Goal: Information Seeking & Learning: Learn about a topic

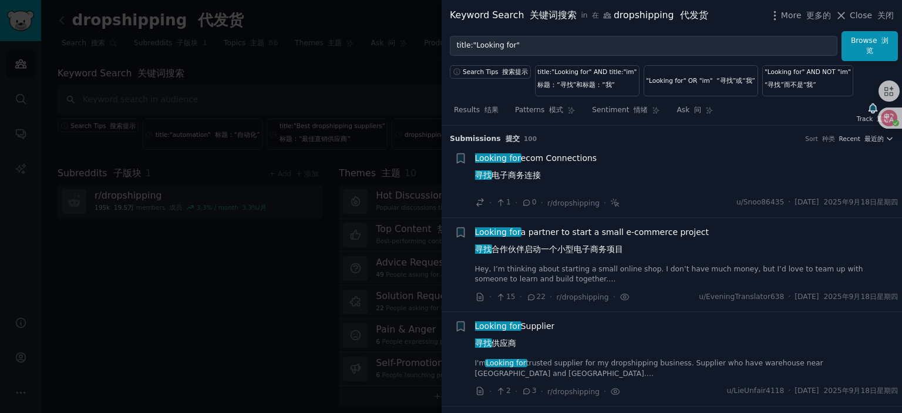
scroll to position [2421, 0]
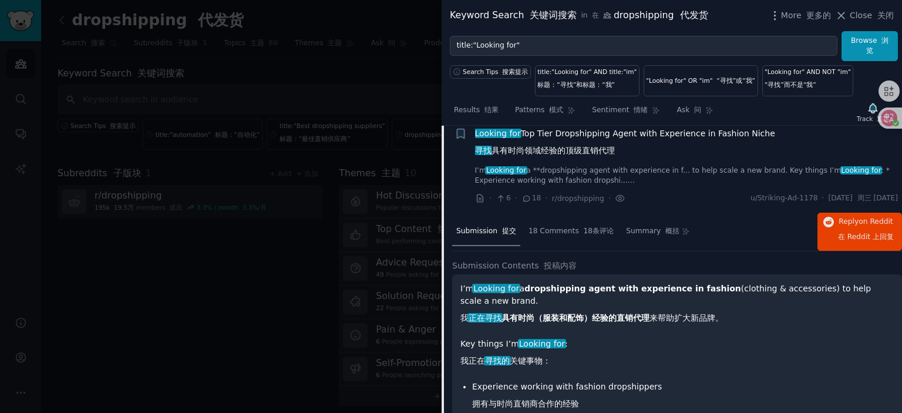
click at [324, 161] on div at bounding box center [451, 206] width 902 height 413
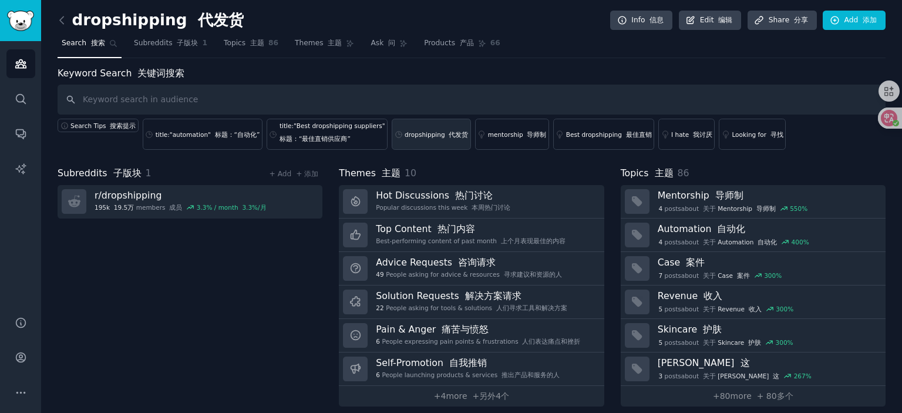
click at [427, 133] on div "dropshipping 代发货" at bounding box center [436, 134] width 63 height 8
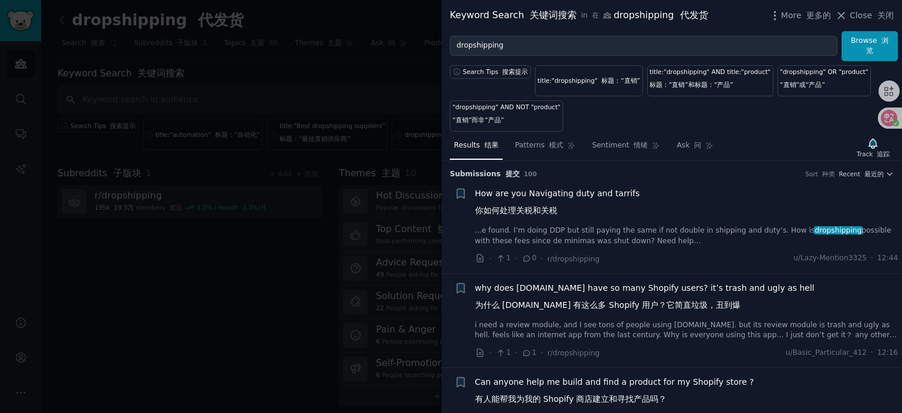
click at [567, 190] on span "How are you Navigating duty and tarrifs 你如何处理关税和关税" at bounding box center [557, 204] width 165 height 34
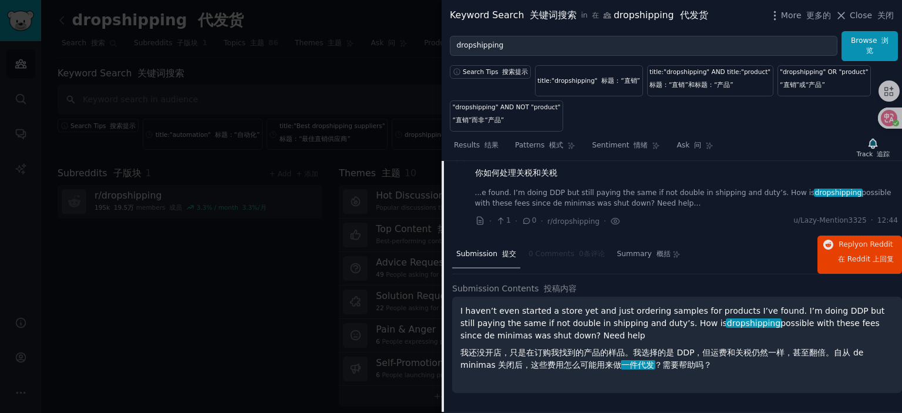
scroll to position [18, 0]
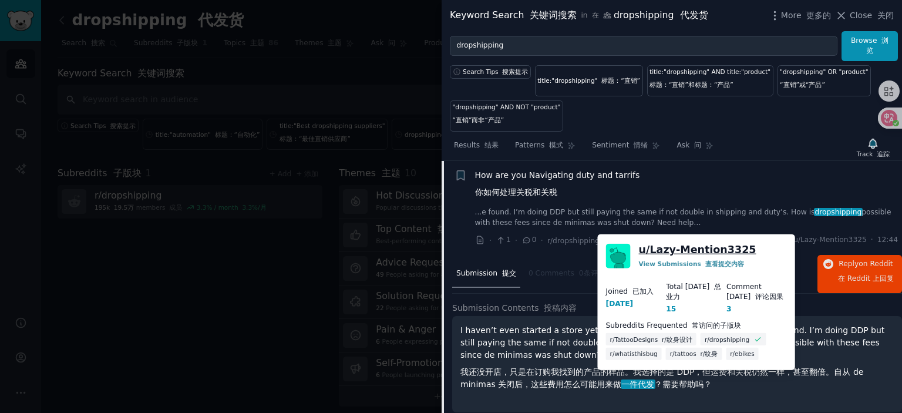
click at [703, 246] on link "u/ Lazy-Mention3325" at bounding box center [698, 250] width 118 height 15
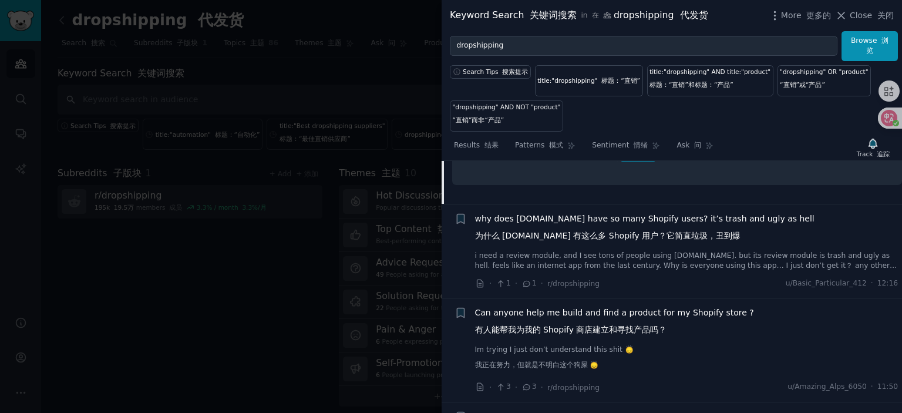
scroll to position [253, 0]
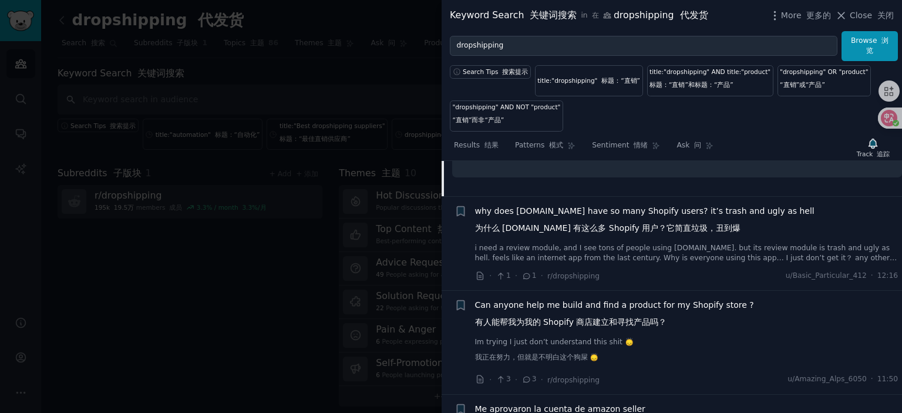
click at [585, 209] on span "why does [DOMAIN_NAME] have so many Shopify users? it’s trash and ugly as hell …" at bounding box center [645, 222] width 340 height 34
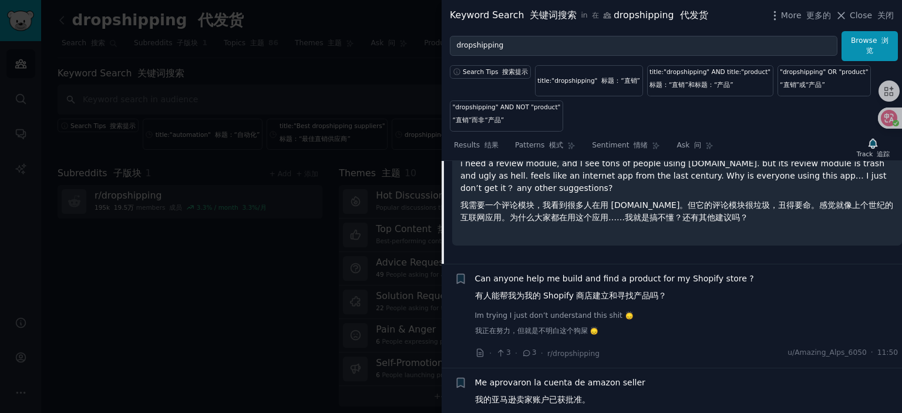
scroll to position [289, 0]
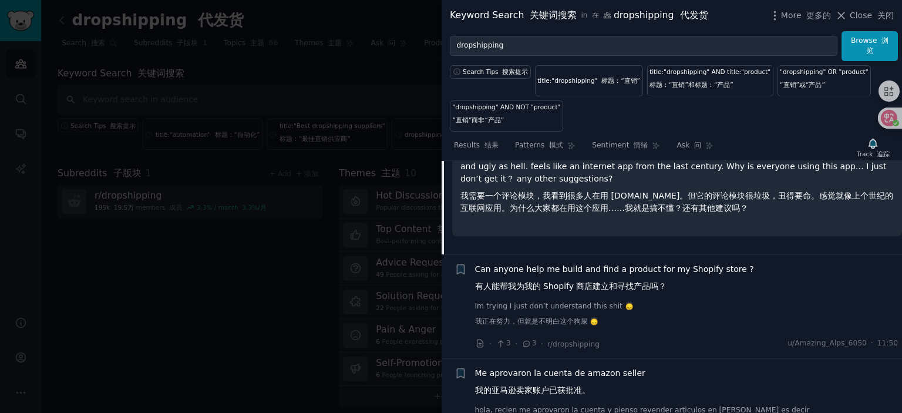
click at [568, 267] on span "Can anyone help me build and find a product for my Shopify store ? 有人能帮我为我的 Sho…" at bounding box center [614, 280] width 279 height 34
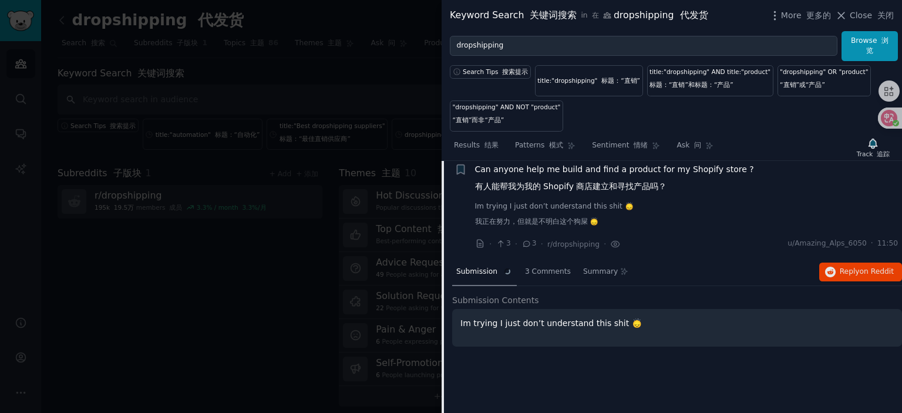
scroll to position [207, 0]
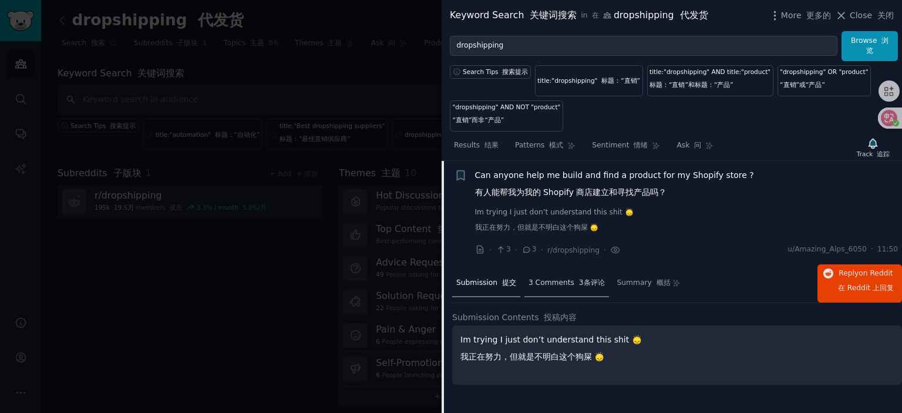
click at [569, 285] on span "3 Comments 3条评论" at bounding box center [567, 283] width 76 height 11
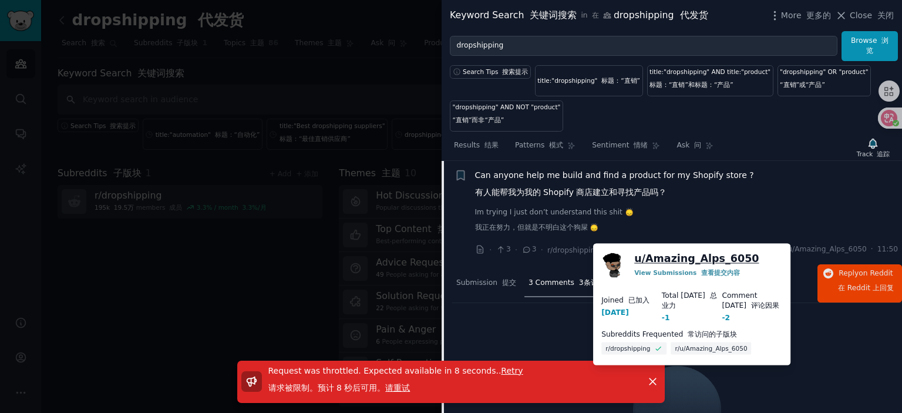
click at [694, 259] on link "u/ Amazing_Alps_6050" at bounding box center [697, 258] width 125 height 15
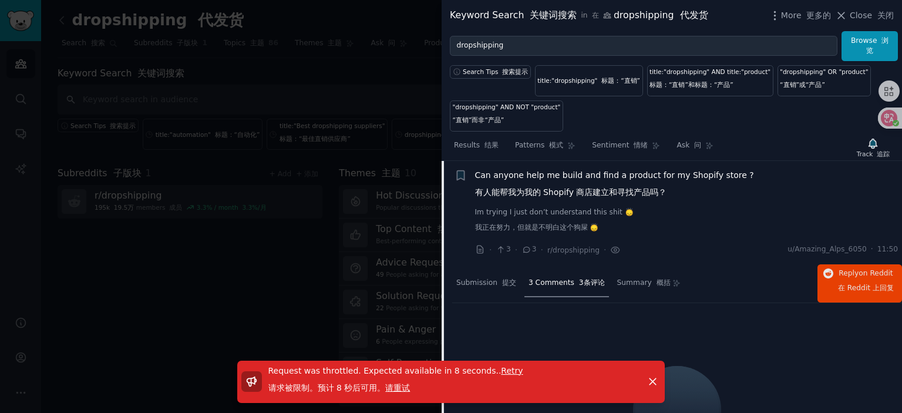
click at [395, 385] on span "请重试" at bounding box center [397, 387] width 25 height 9
click at [653, 378] on icon "button" at bounding box center [653, 381] width 12 height 12
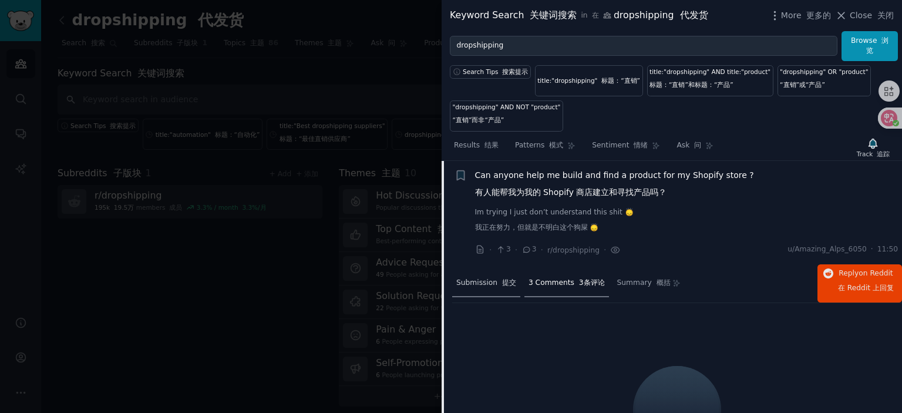
click at [492, 281] on span "Submission 提交" at bounding box center [486, 283] width 60 height 11
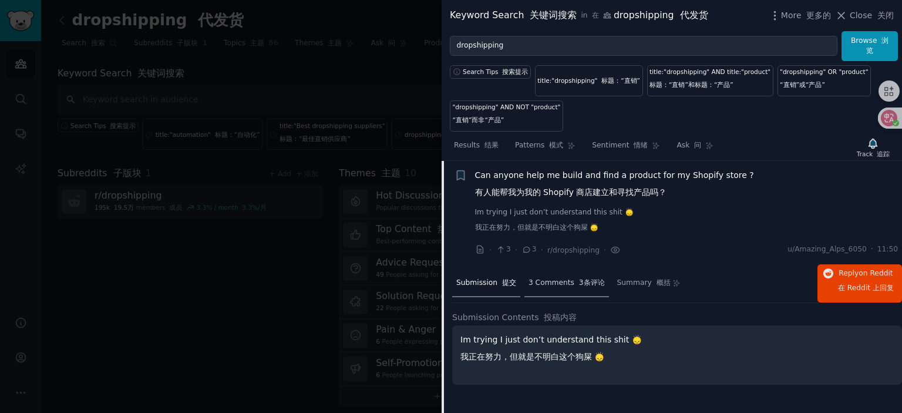
click at [568, 281] on span "3 Comments 3条评论" at bounding box center [567, 283] width 76 height 11
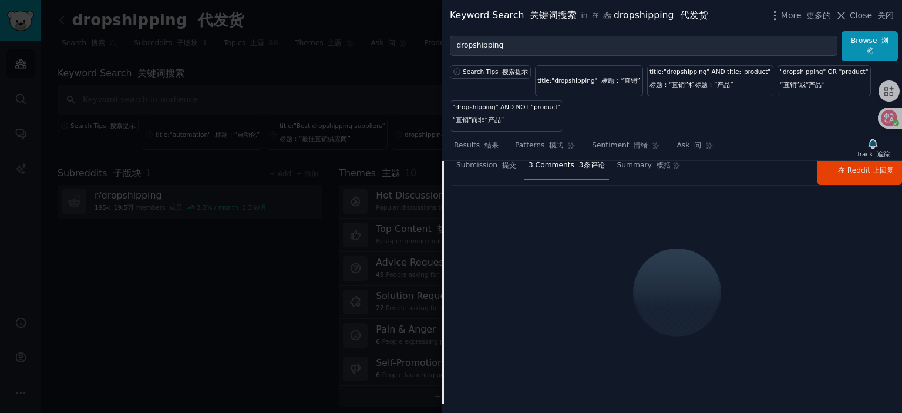
scroll to position [266, 0]
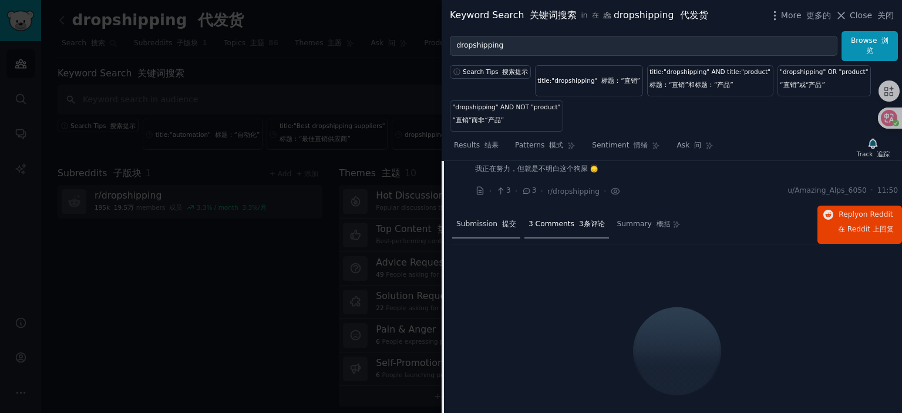
click at [489, 226] on span "Submission 提交" at bounding box center [486, 224] width 60 height 11
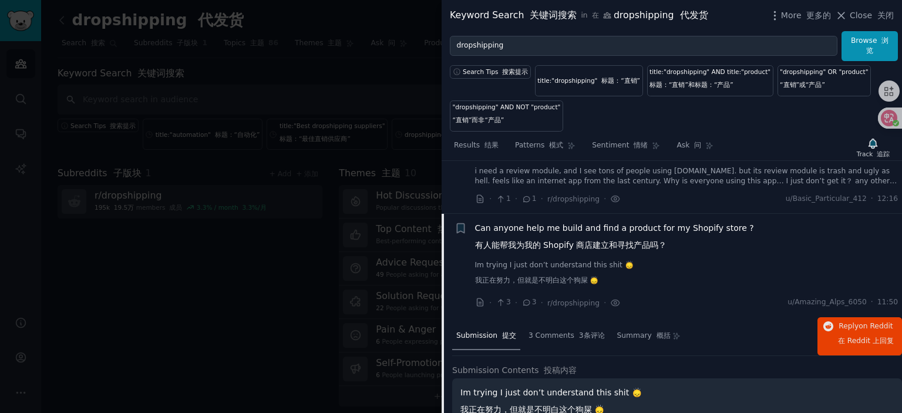
scroll to position [148, 0]
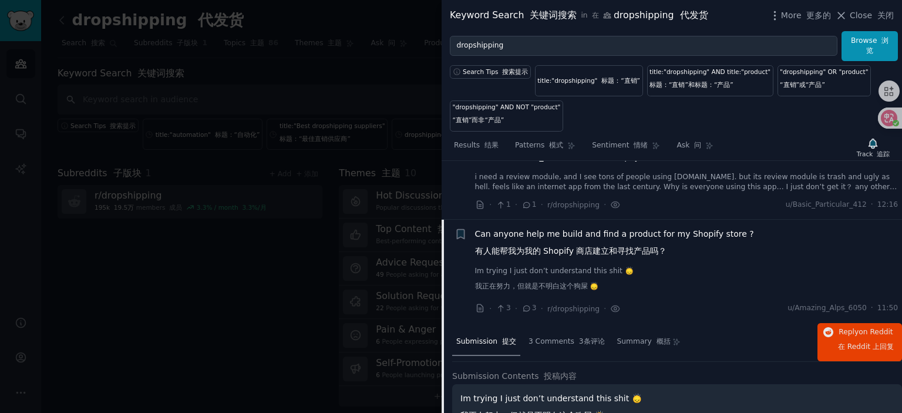
click at [552, 233] on span "Can anyone help me build and find a product for my Shopify store ? 有人能帮我为我的 Sho…" at bounding box center [614, 245] width 279 height 34
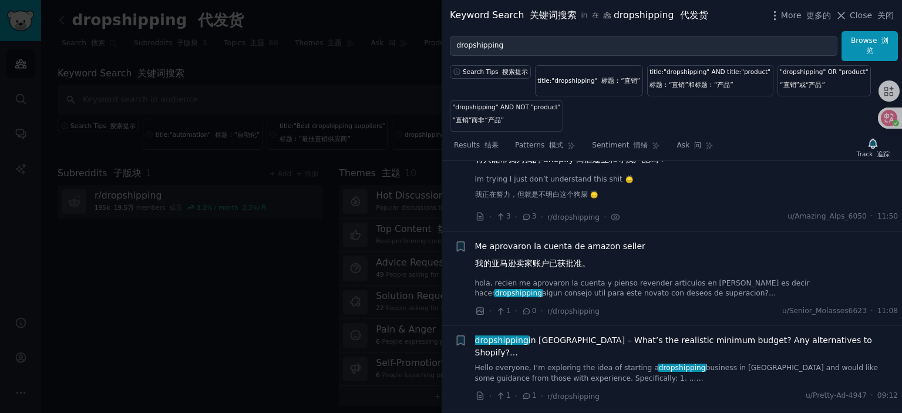
scroll to position [324, 0]
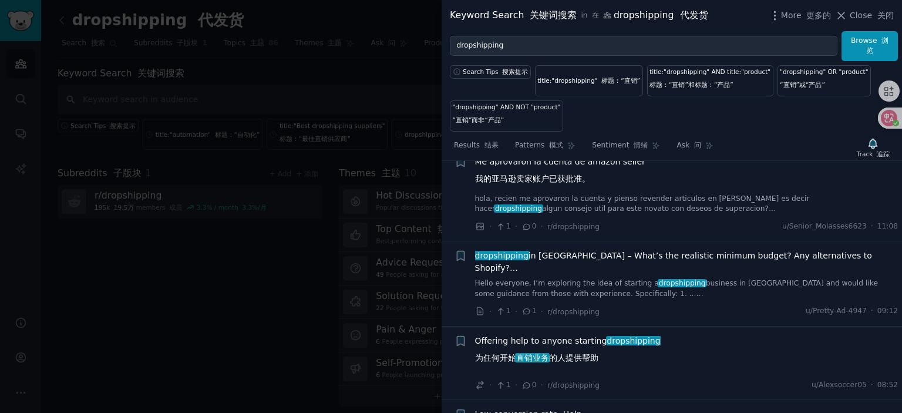
click at [593, 254] on span "dropshipping in [GEOGRAPHIC_DATA] – What’s the realistic minimum budget? Any al…" at bounding box center [687, 262] width 424 height 25
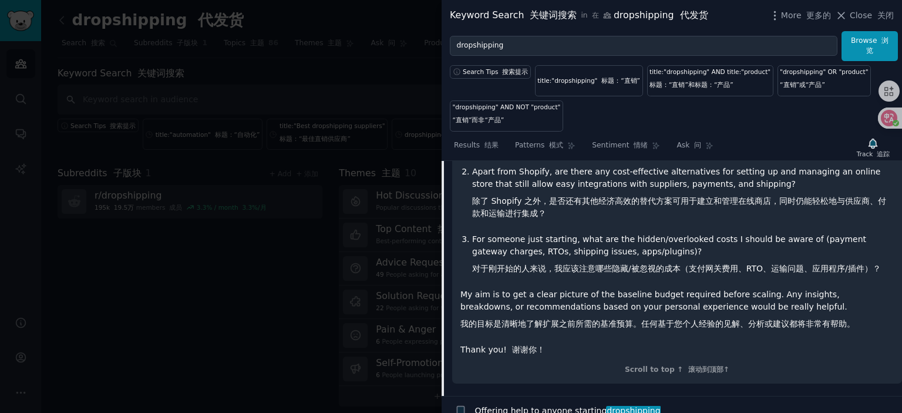
scroll to position [757, 0]
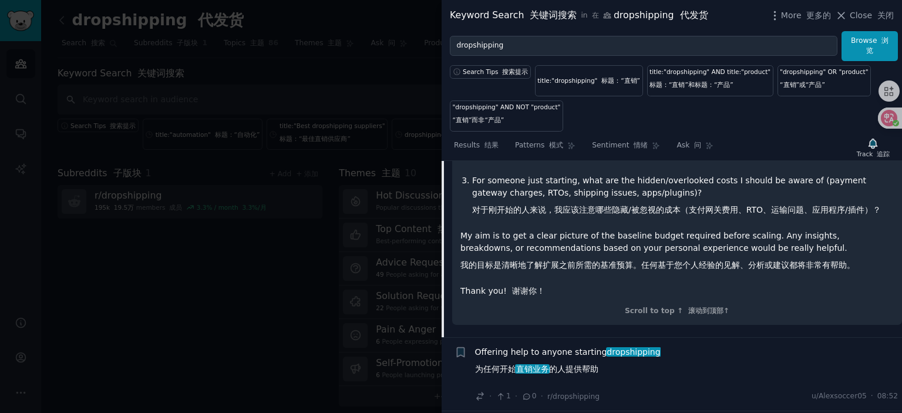
click at [550, 358] on span "Offering help to anyone starting dropshipping 为任何开始 直销业务 的人提供帮助" at bounding box center [568, 363] width 186 height 34
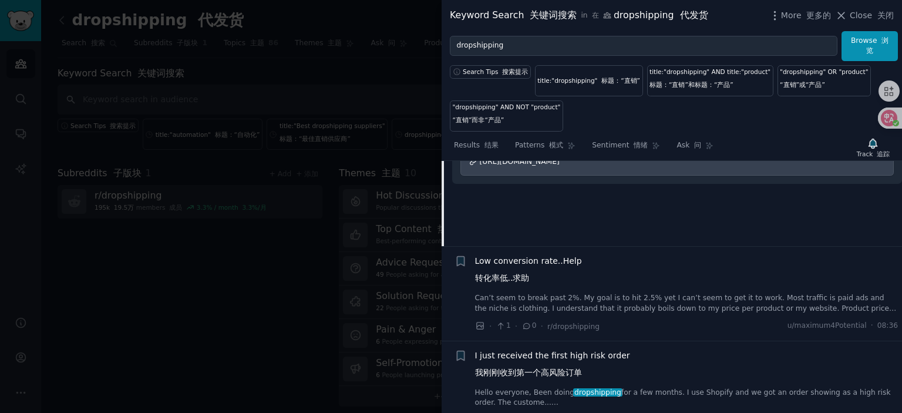
scroll to position [674, 0]
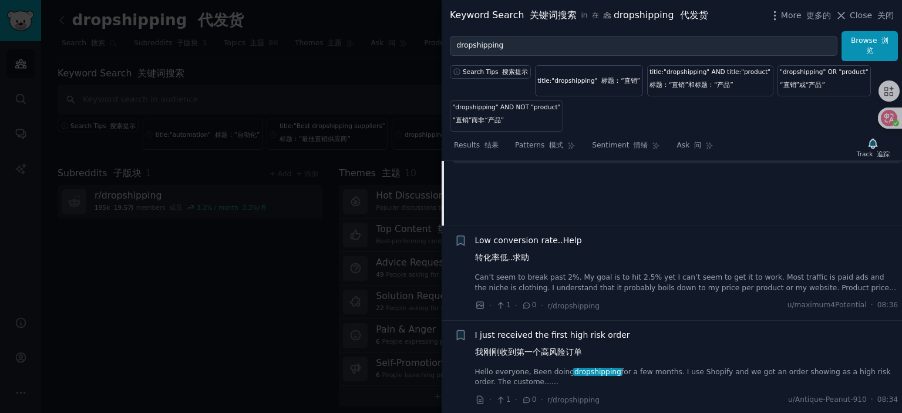
click at [508, 248] on span "Low conversion rate..Help 转化率低..求助" at bounding box center [528, 251] width 107 height 34
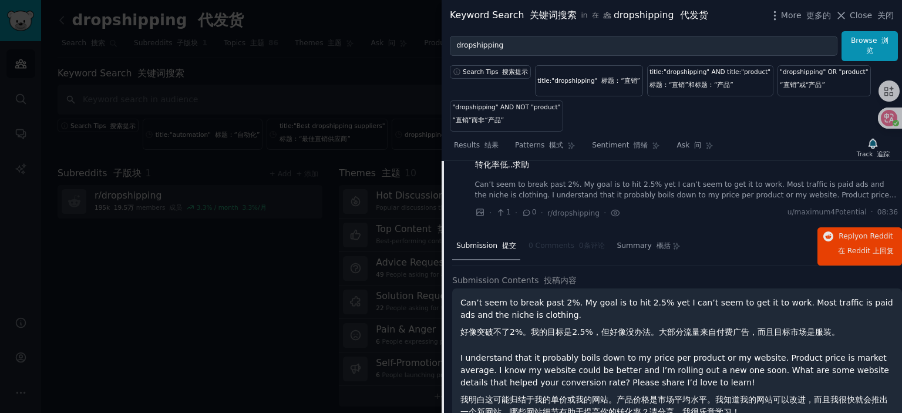
scroll to position [572, 0]
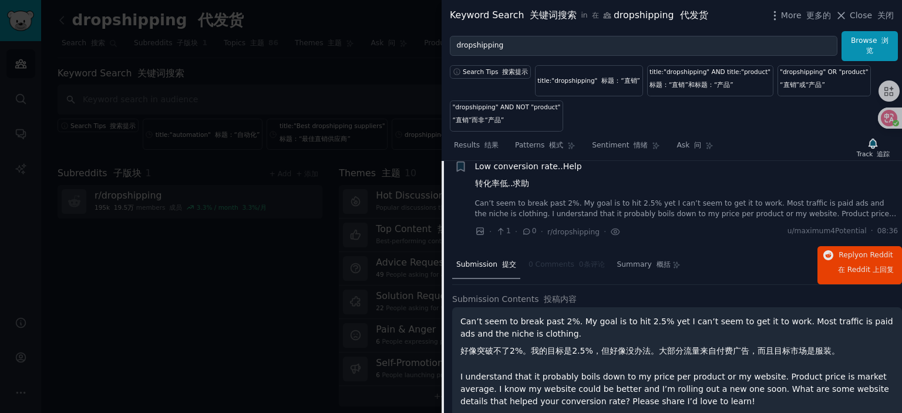
click at [518, 179] on span "Low conversion rate..Help 转化率低..求助" at bounding box center [528, 177] width 107 height 34
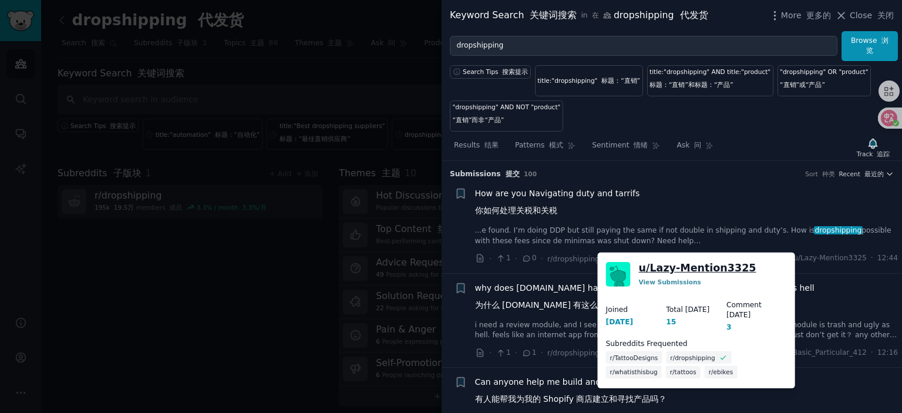
click at [714, 264] on link "u/ Lazy-Mention3325" at bounding box center [698, 268] width 118 height 15
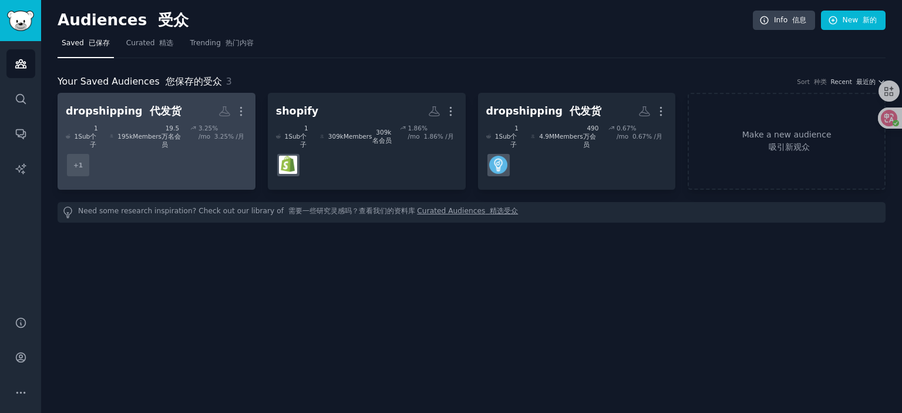
click at [181, 157] on dd "+ 1" at bounding box center [157, 165] width 182 height 33
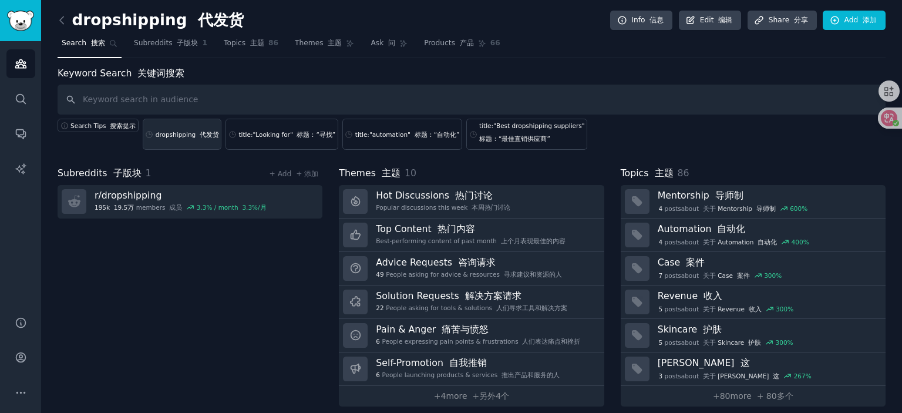
click at [177, 134] on div "dropshipping 代发货" at bounding box center [187, 134] width 63 height 8
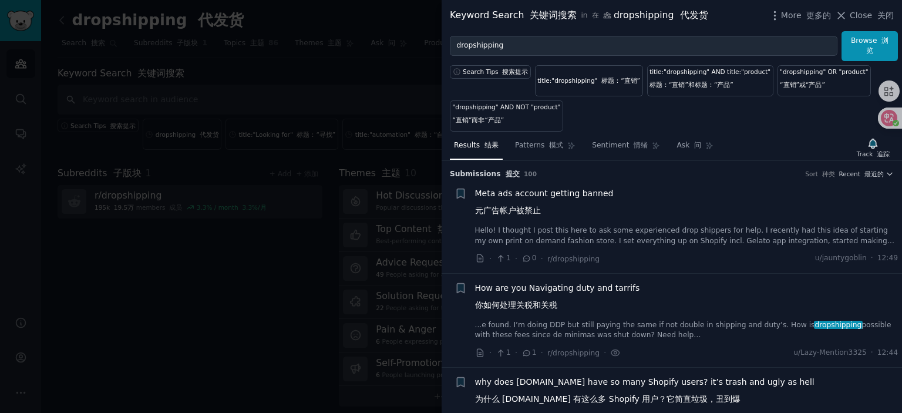
click at [549, 191] on span "Meta ads account getting banned 元广告帐户被禁止" at bounding box center [544, 204] width 139 height 34
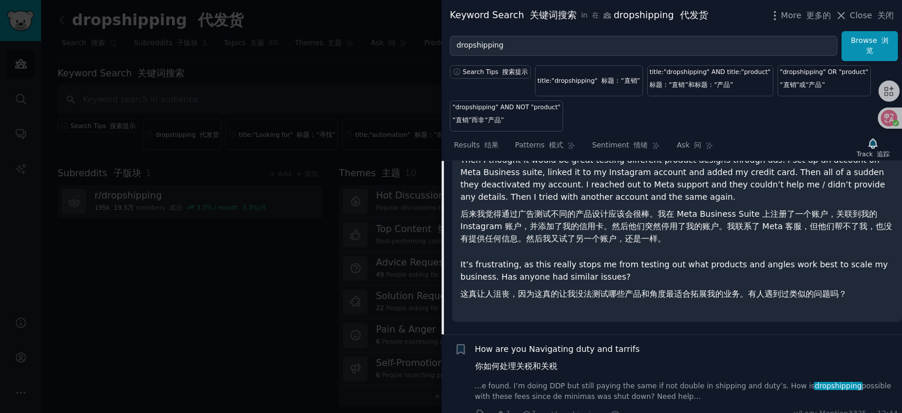
scroll to position [371, 0]
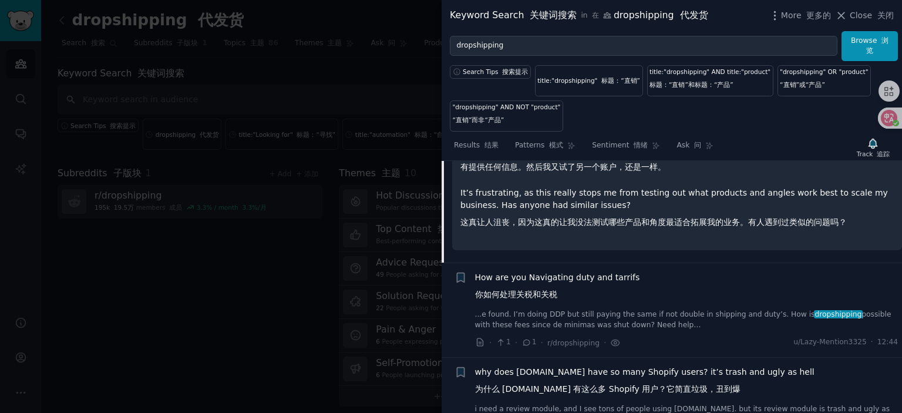
click at [569, 276] on span "How are you Navigating duty and tarrifs 你如何处理关税和关税" at bounding box center [557, 288] width 165 height 34
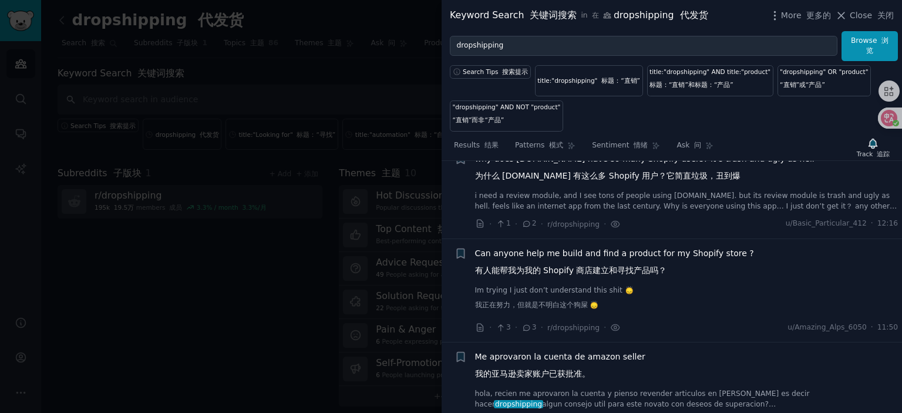
scroll to position [407, 0]
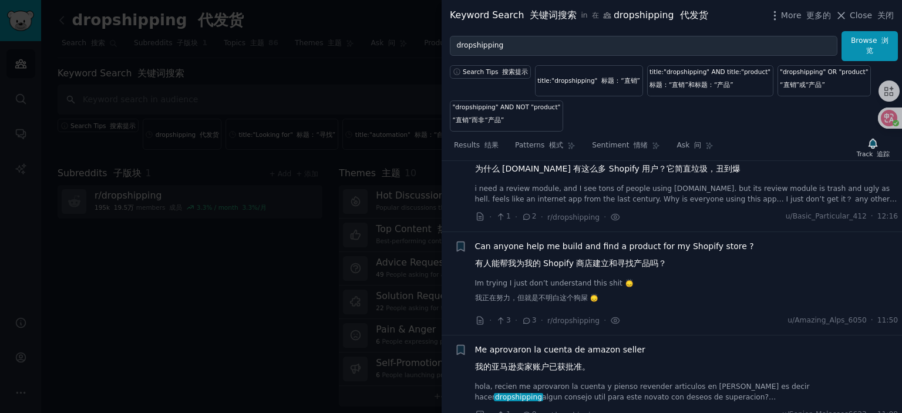
click at [630, 245] on span "Can anyone help me build and find a product for my Shopify store ? 有人能帮我为我的 Sho…" at bounding box center [614, 257] width 279 height 34
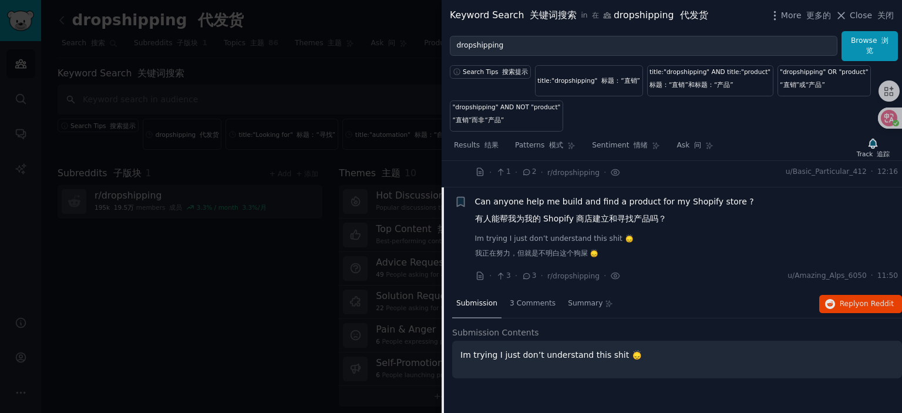
scroll to position [301, 0]
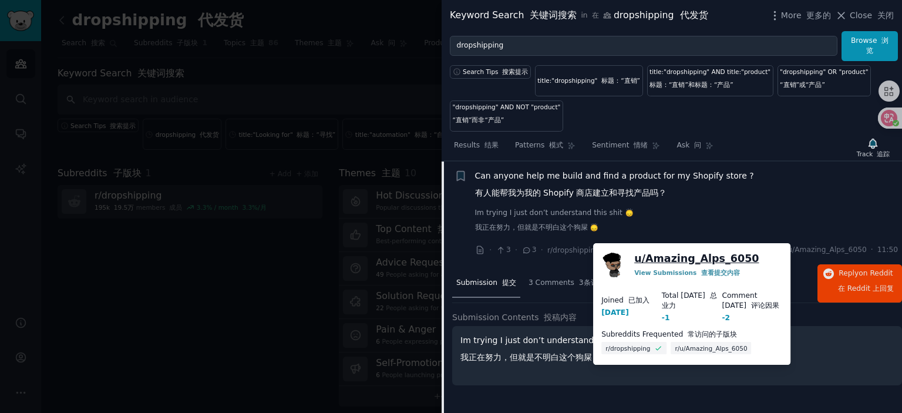
click at [719, 258] on link "u/ Amazing_Alps_6050" at bounding box center [697, 258] width 125 height 15
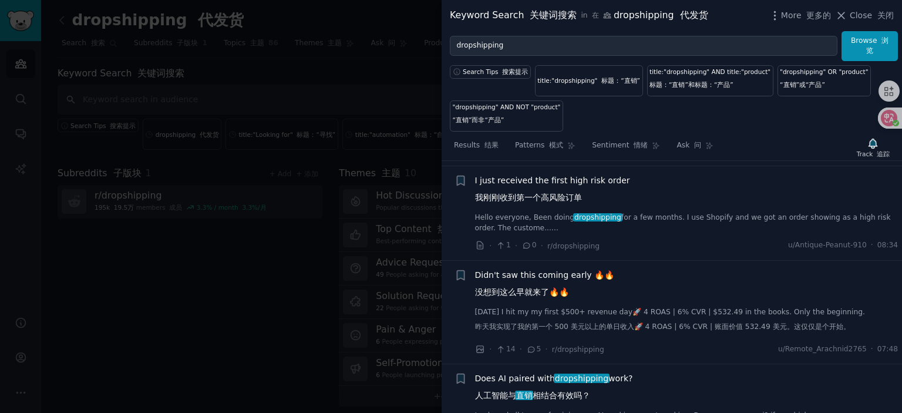
scroll to position [947, 0]
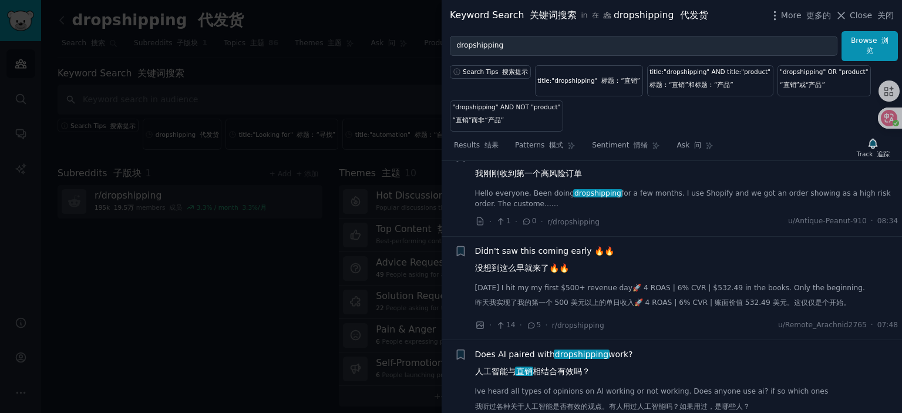
click at [548, 160] on span "I just received the first high risk order 我刚刚收到第一个高风险订单" at bounding box center [552, 167] width 155 height 34
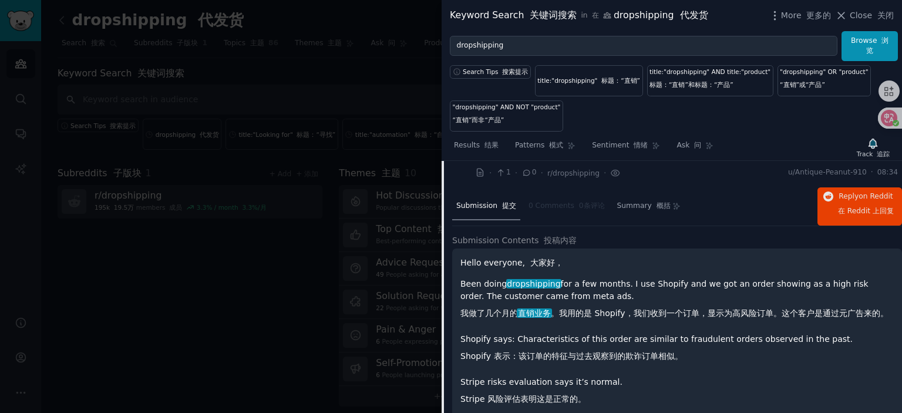
scroll to position [761, 0]
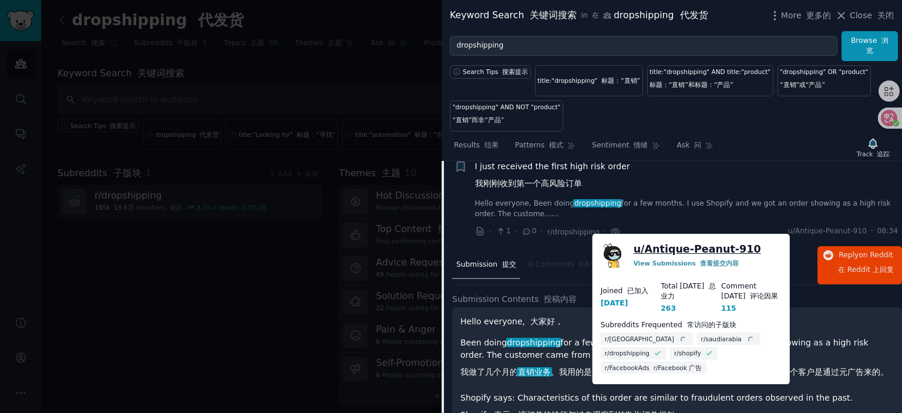
click at [707, 249] on link "u/ Antique-Peanut-910" at bounding box center [697, 249] width 127 height 15
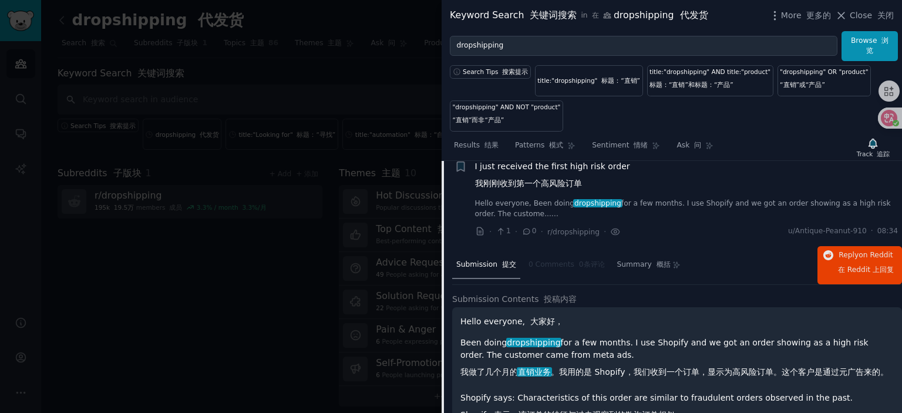
click at [536, 175] on span "I just received the first high risk order 我刚刚收到第一个高风险订单" at bounding box center [552, 177] width 155 height 34
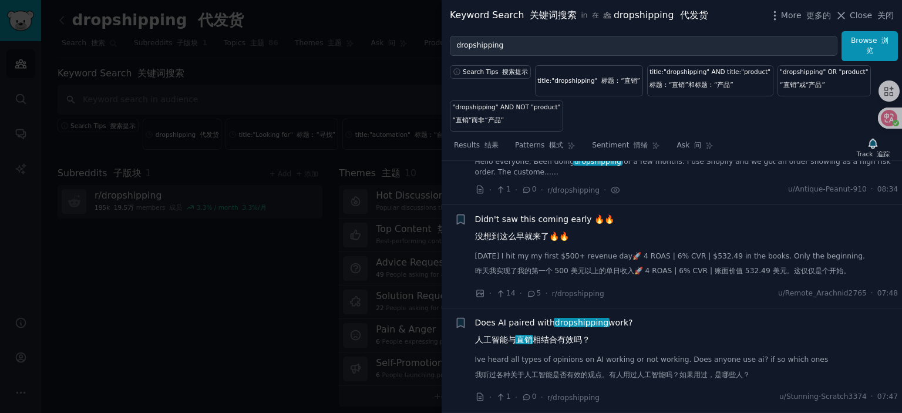
scroll to position [820, 0]
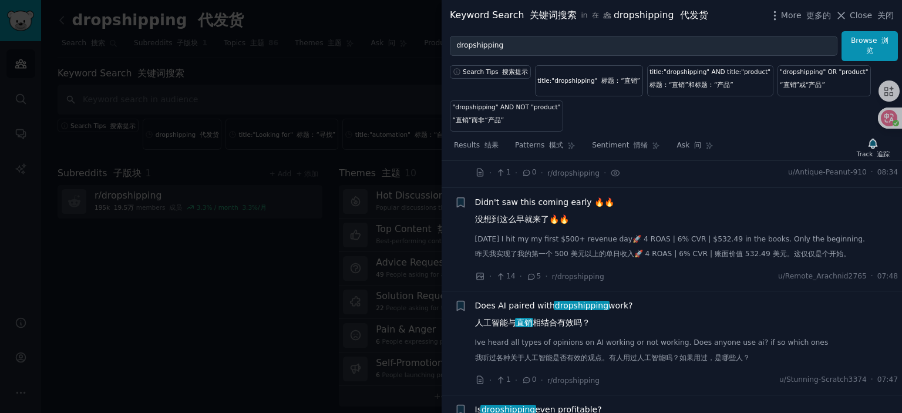
click at [535, 213] on span "Didn't saw this coming early 🔥🔥 没想到这么早就来了🔥🔥" at bounding box center [545, 213] width 140 height 34
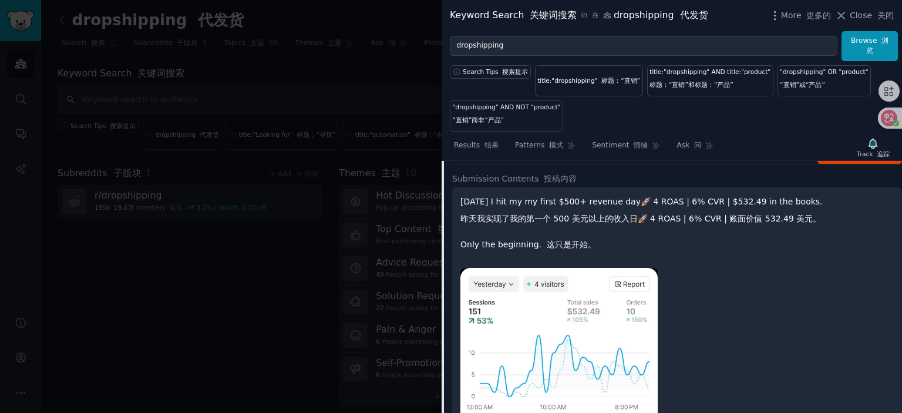
scroll to position [914, 0]
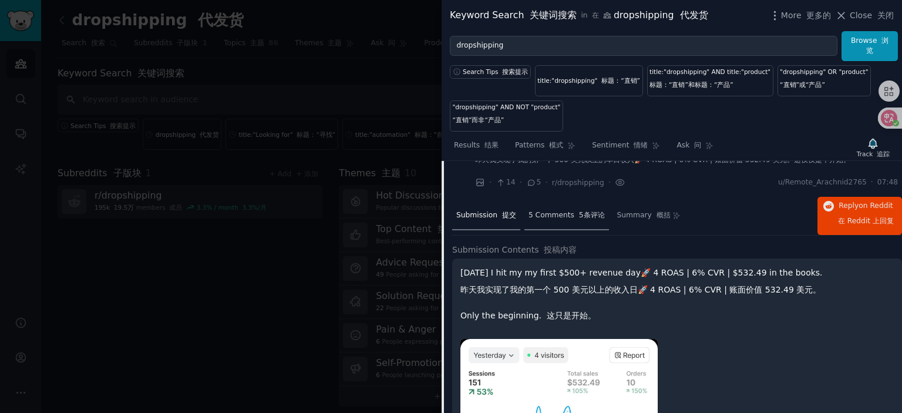
click at [554, 216] on div "5 Comments 5条评论" at bounding box center [567, 216] width 85 height 28
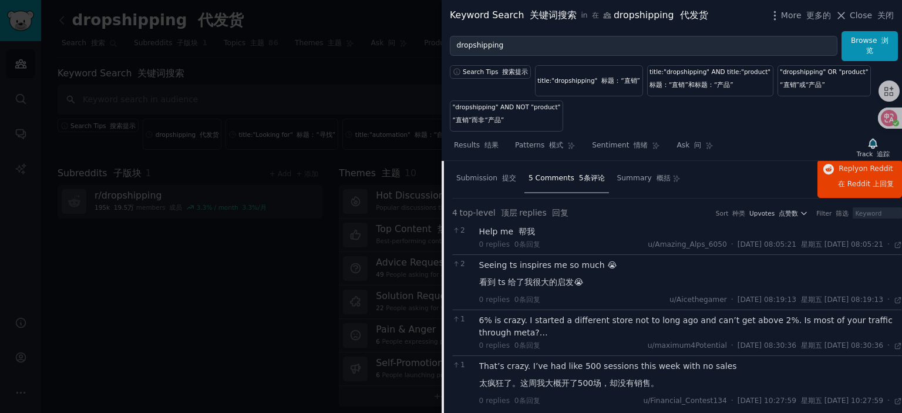
scroll to position [855, 0]
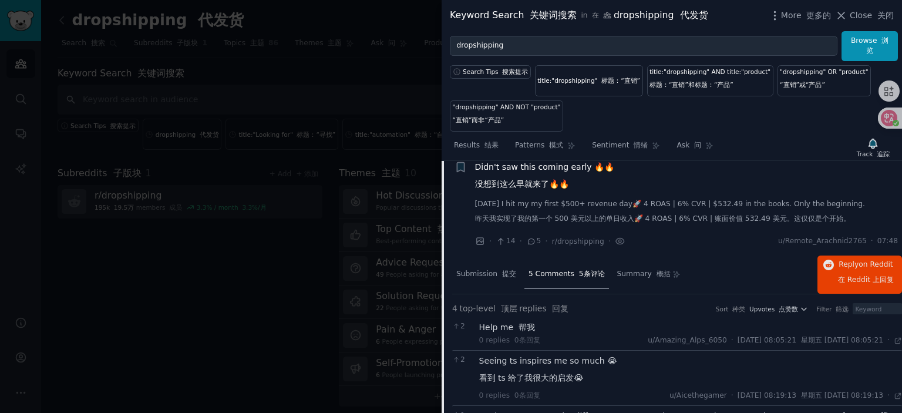
click at [548, 178] on span "Didn't saw this coming early 🔥🔥 没想到这么早就来了🔥🔥" at bounding box center [545, 178] width 140 height 34
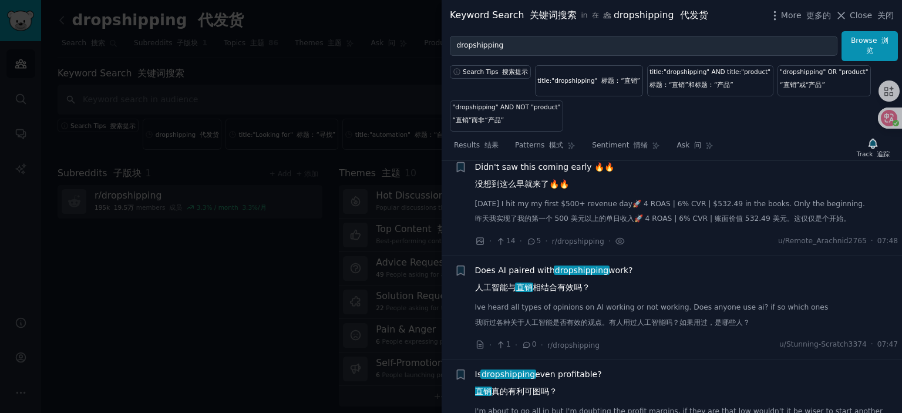
click at [523, 274] on span "Does AI paired with dropshipping work? 人工智能与 直销 相结合有效吗？" at bounding box center [554, 281] width 158 height 34
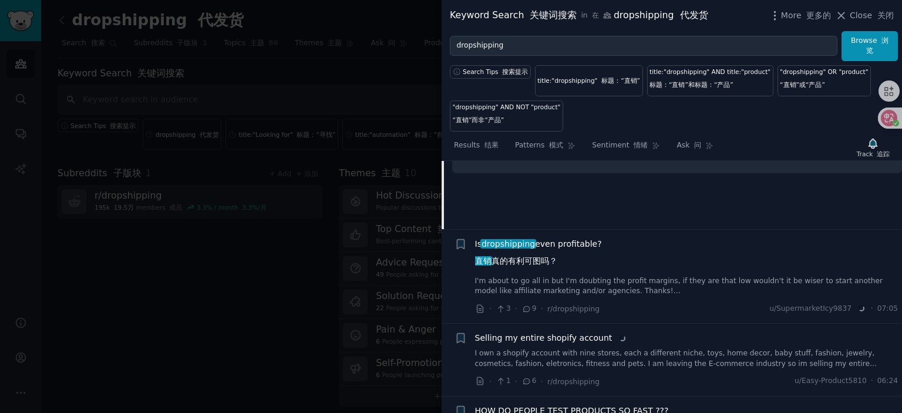
scroll to position [1193, 0]
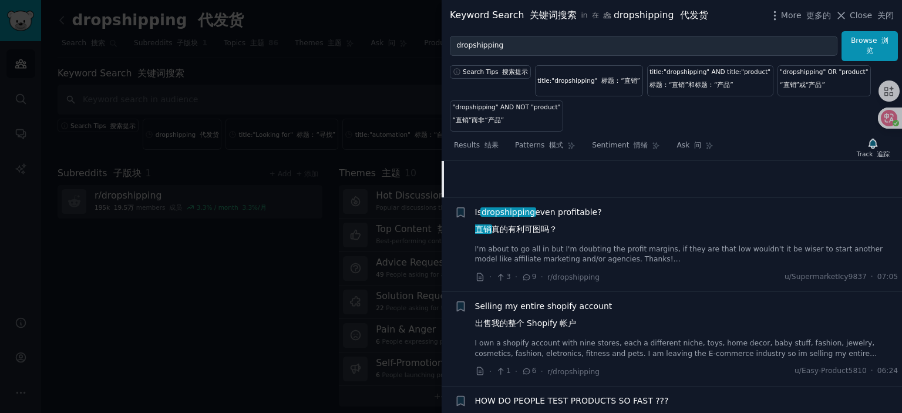
click at [541, 219] on span "Is dropshipping even profitable? 直销 真的有利可图吗？" at bounding box center [538, 223] width 127 height 34
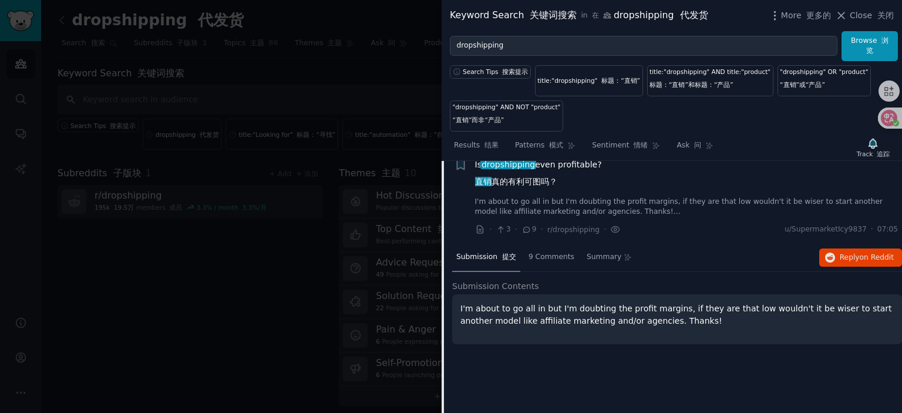
scroll to position [1062, 0]
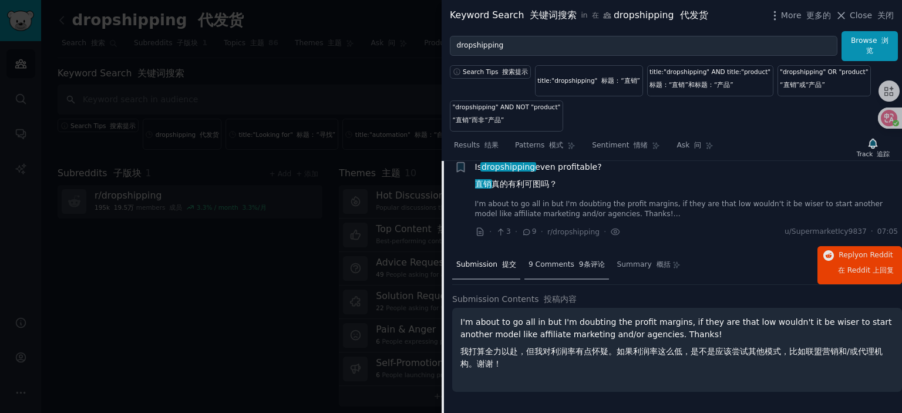
click at [563, 269] on span "9 Comments 9条评论" at bounding box center [567, 265] width 76 height 11
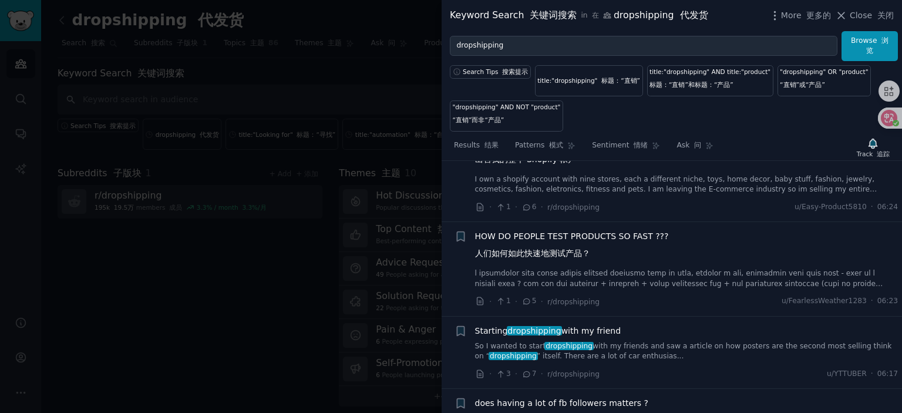
scroll to position [1473, 0]
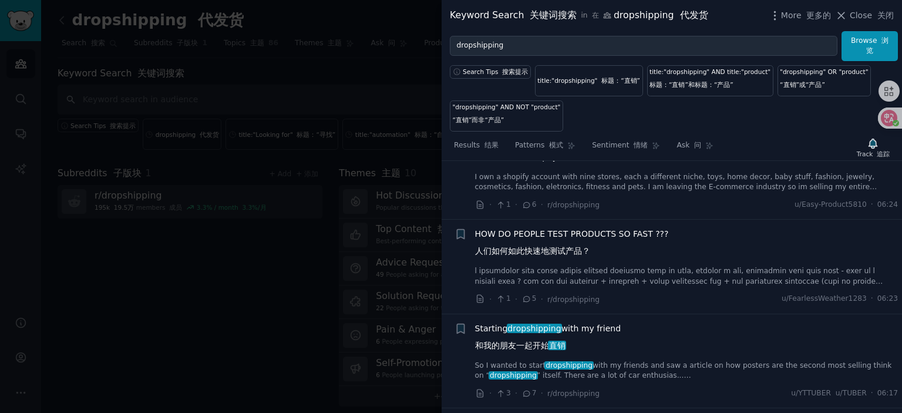
click at [580, 241] on span "HOW DO PEOPLE TEST PRODUCTS SO FAST ??? 人们如何如此快速地测试产品？" at bounding box center [572, 245] width 194 height 34
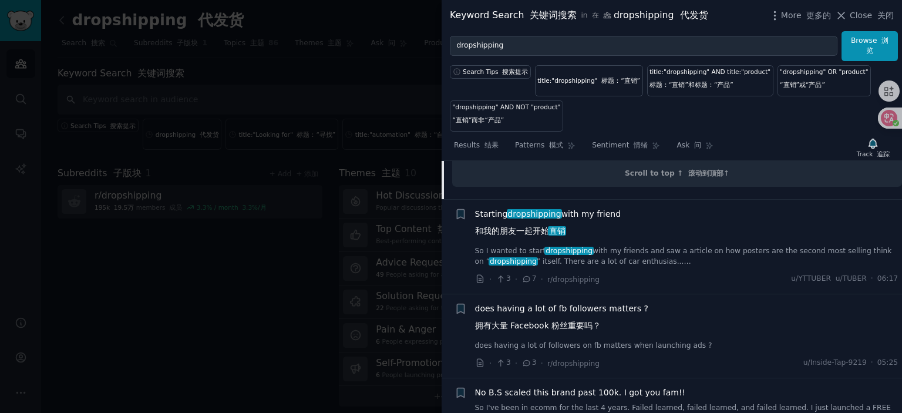
scroll to position [2014, 0]
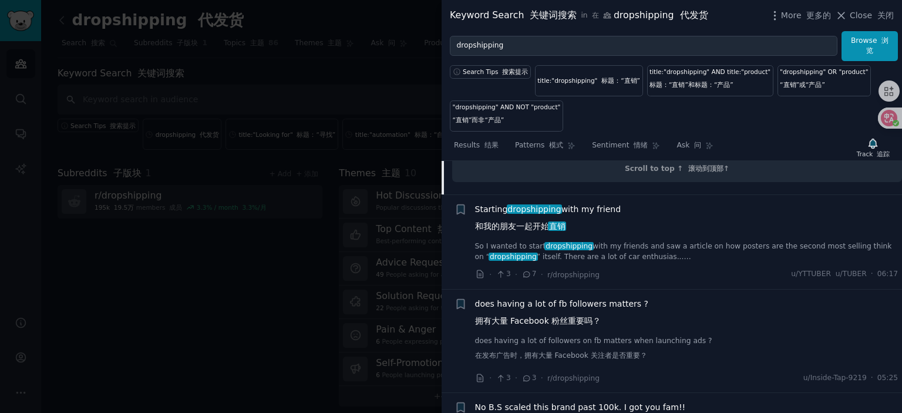
click at [574, 216] on span "Starting dropshipping with my friend 和我的朋友一起开始 直销" at bounding box center [548, 220] width 146 height 34
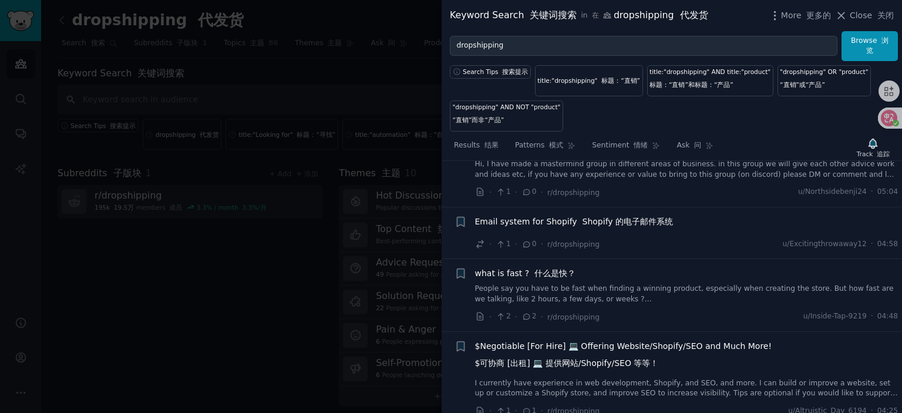
scroll to position [1932, 0]
click at [578, 224] on font at bounding box center [580, 218] width 5 height 9
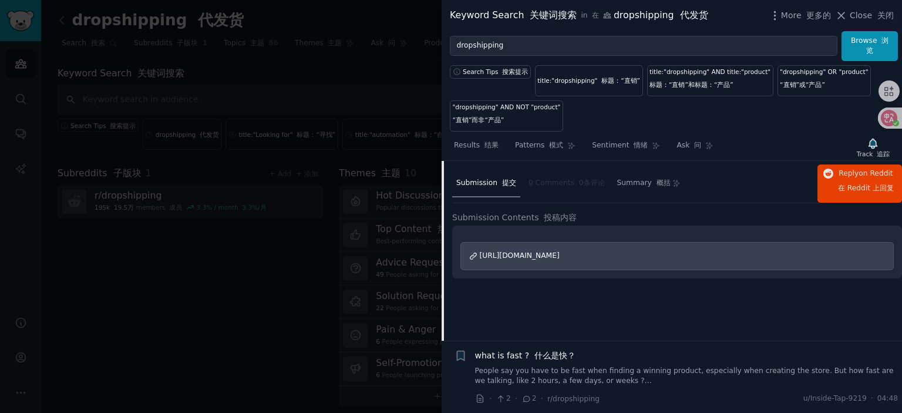
scroll to position [1767, 0]
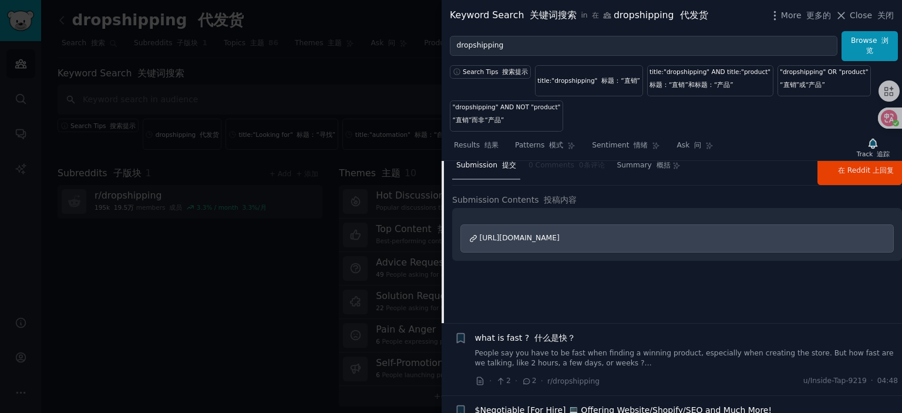
click at [529, 338] on font at bounding box center [531, 337] width 5 height 9
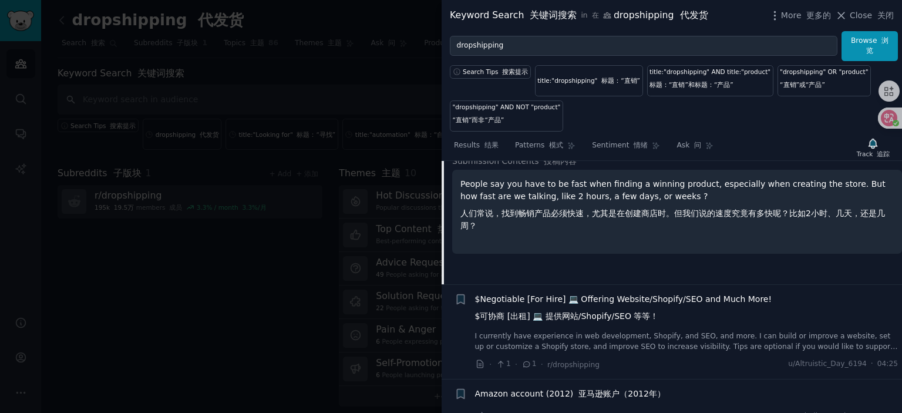
scroll to position [1820, 0]
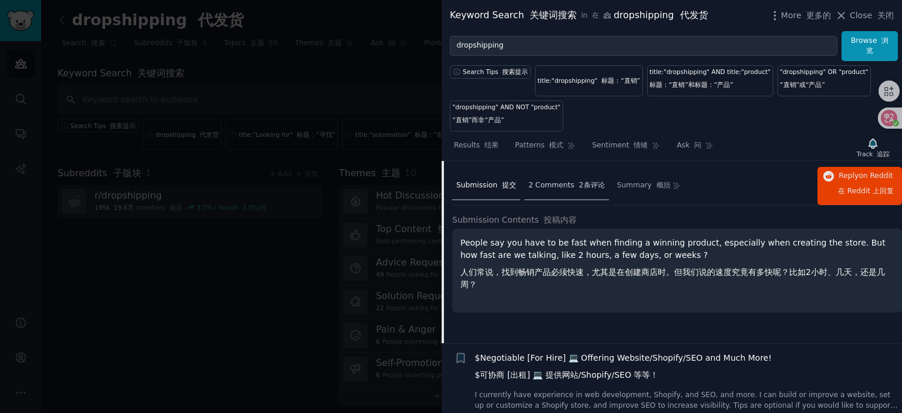
click at [565, 191] on span "2 Comments 2条评论" at bounding box center [567, 185] width 76 height 11
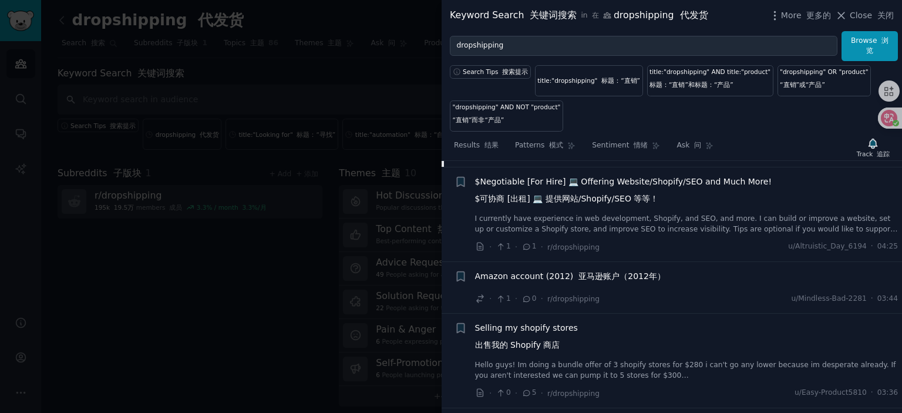
scroll to position [2113, 0]
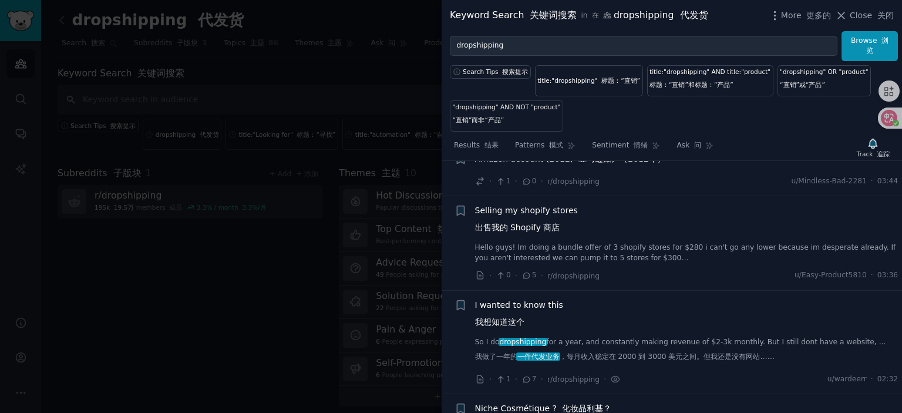
click at [535, 309] on span "I wanted to know this 我想知道这个" at bounding box center [519, 316] width 88 height 34
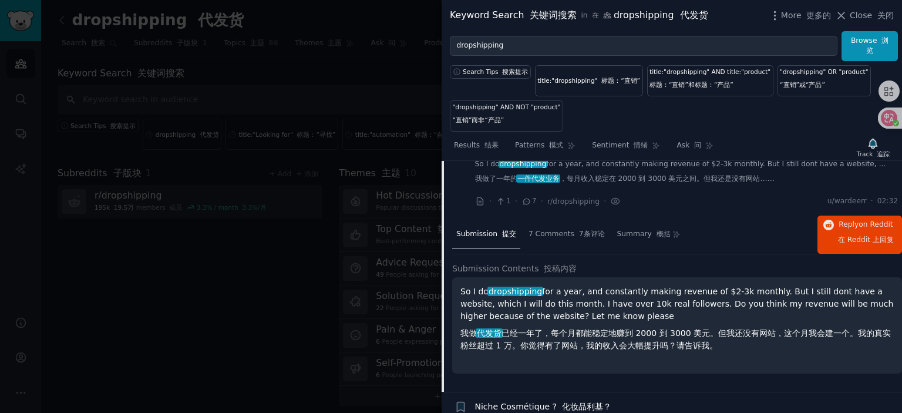
scroll to position [2191, 0]
